Goal: Task Accomplishment & Management: Manage account settings

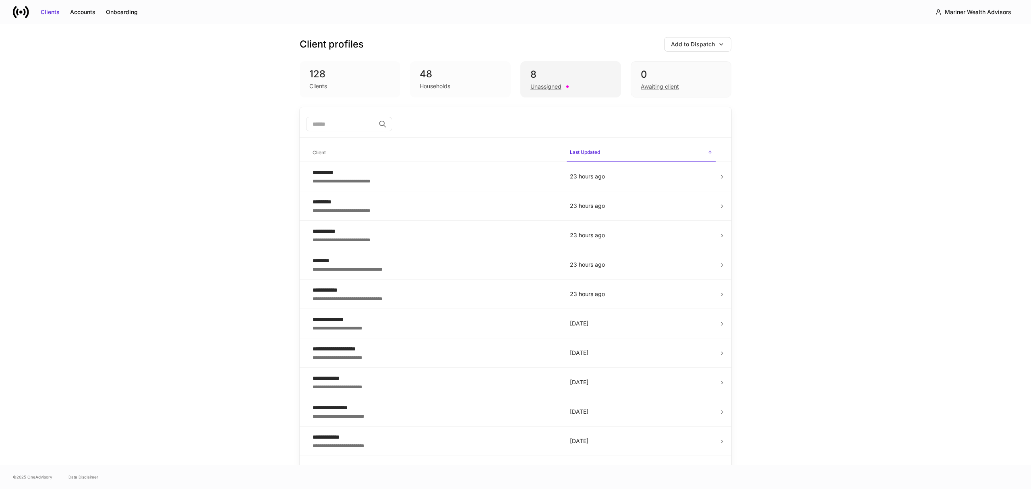
click at [542, 89] on div "Unassigned" at bounding box center [545, 87] width 31 height 8
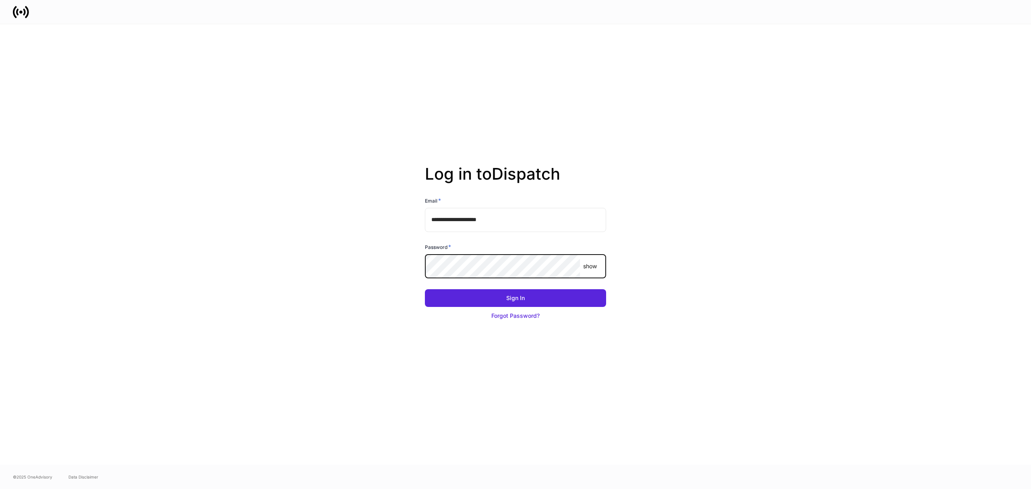
click at [0, 488] on com-1password-button at bounding box center [0, 489] width 0 height 0
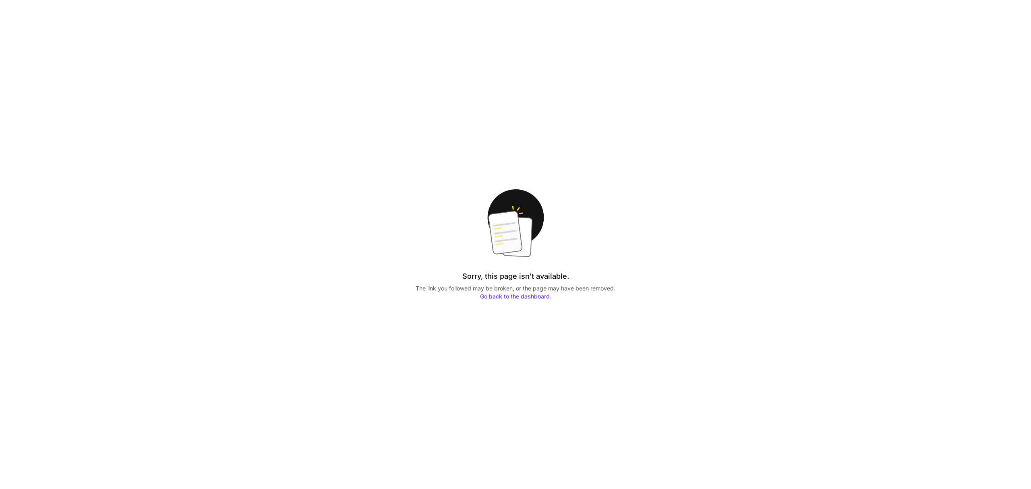
click at [534, 296] on link "Go back to the dashboard." at bounding box center [515, 296] width 71 height 7
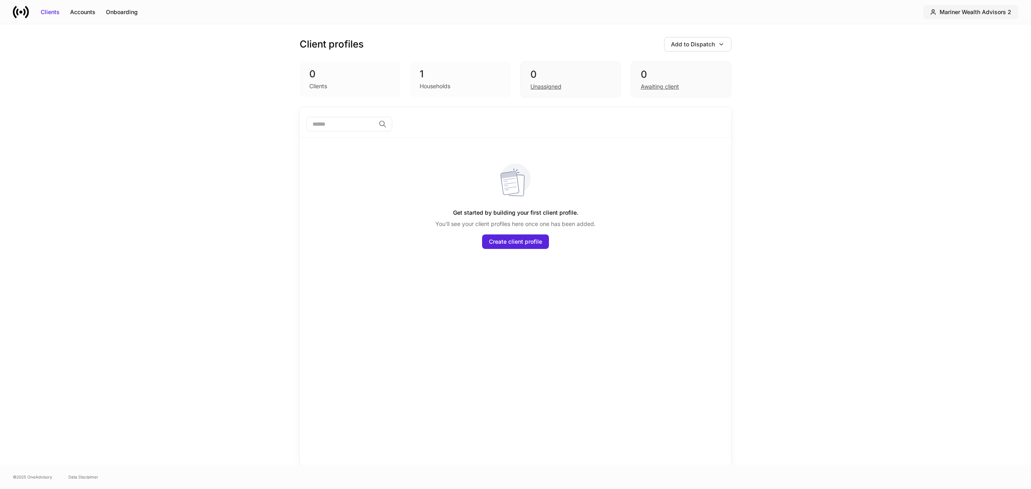
click at [984, 13] on div "Mariner Wealth Advisors 2" at bounding box center [975, 12] width 72 height 8
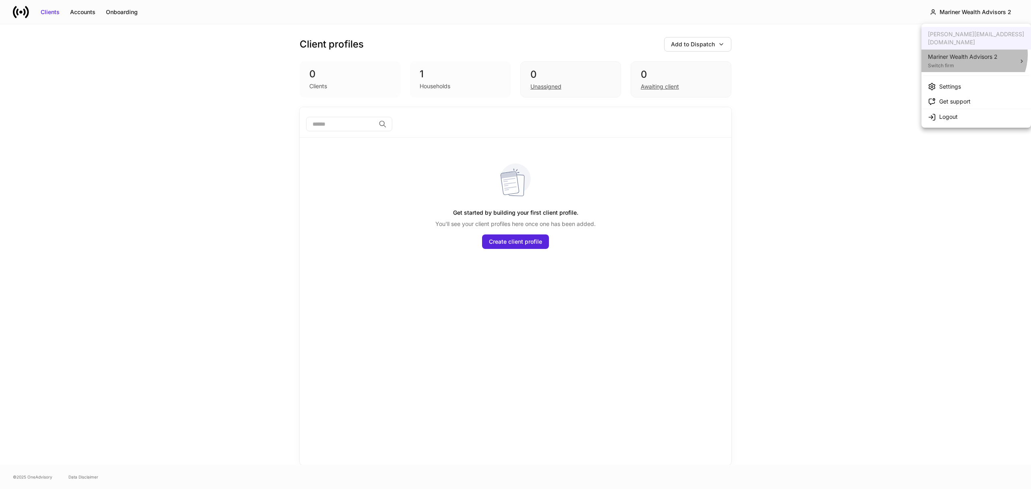
click at [973, 53] on div "Mariner Wealth Advisors 2" at bounding box center [963, 57] width 70 height 8
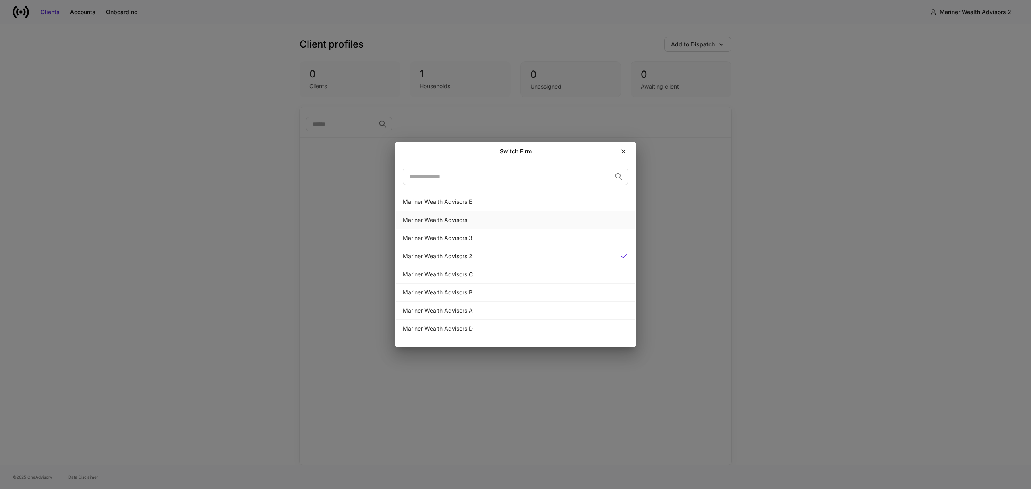
click at [482, 218] on div "Mariner Wealth Advisors" at bounding box center [515, 220] width 225 height 8
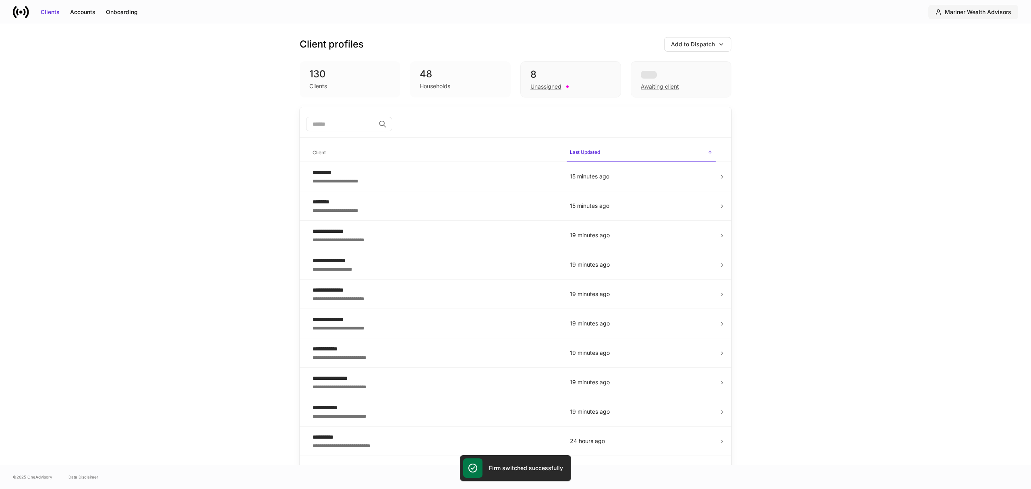
click at [989, 10] on div "Mariner Wealth Advisors" at bounding box center [978, 12] width 66 height 8
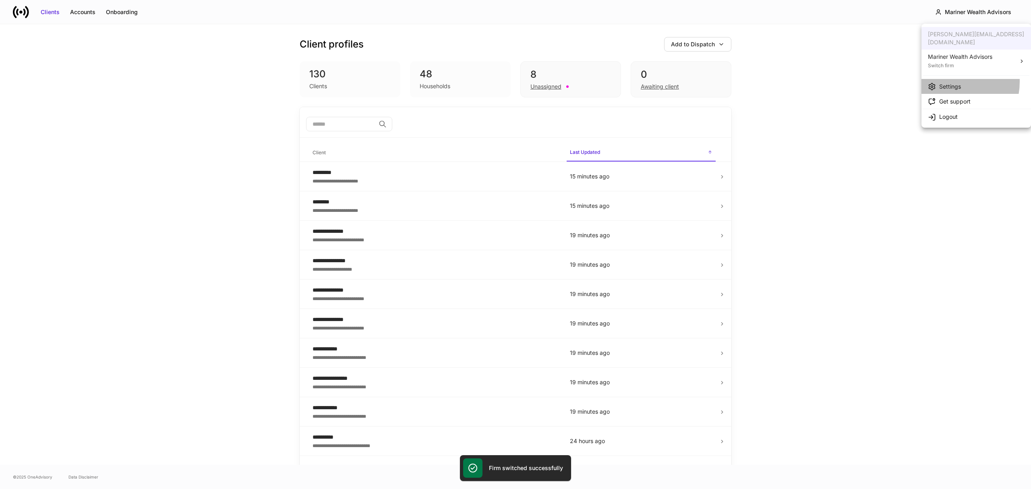
click at [944, 79] on li "Settings" at bounding box center [976, 86] width 110 height 15
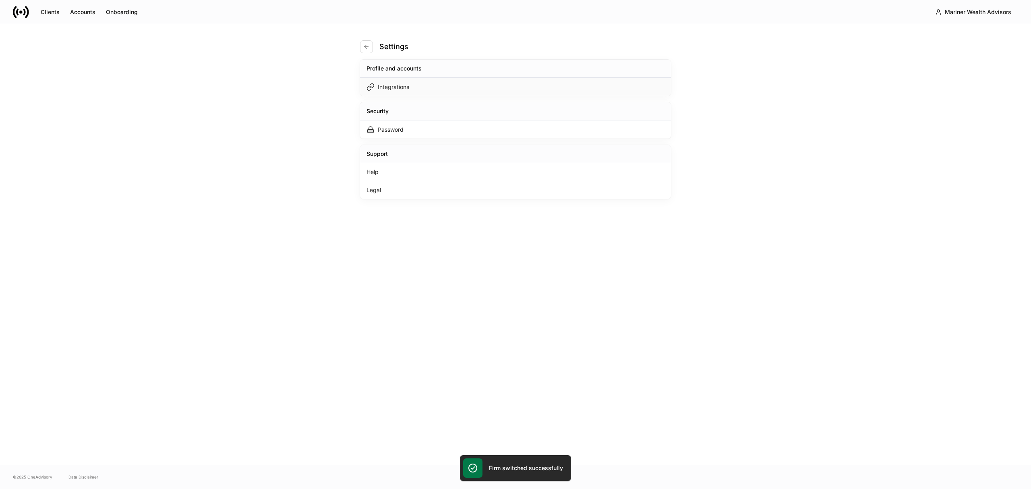
click at [395, 86] on div "Integrations" at bounding box center [393, 87] width 31 height 8
